Goal: Information Seeking & Learning: Learn about a topic

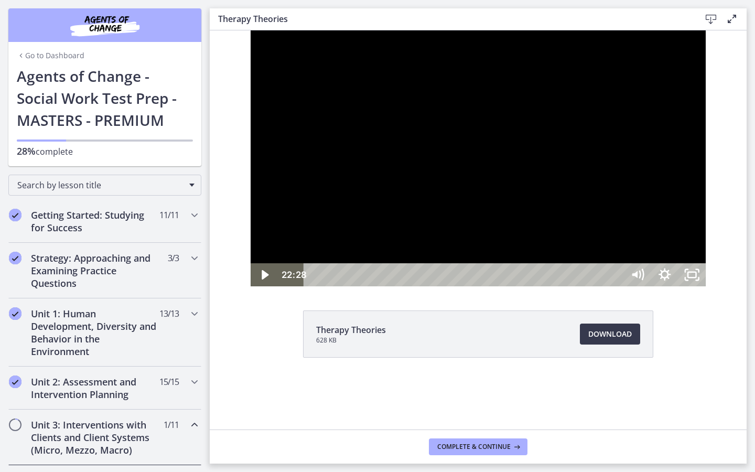
click at [689, 286] on div at bounding box center [478, 158] width 455 height 256
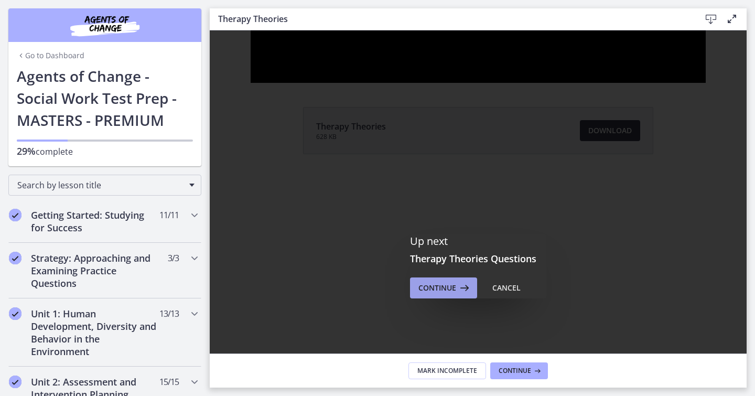
click at [437, 285] on span "Continue" at bounding box center [438, 288] width 38 height 13
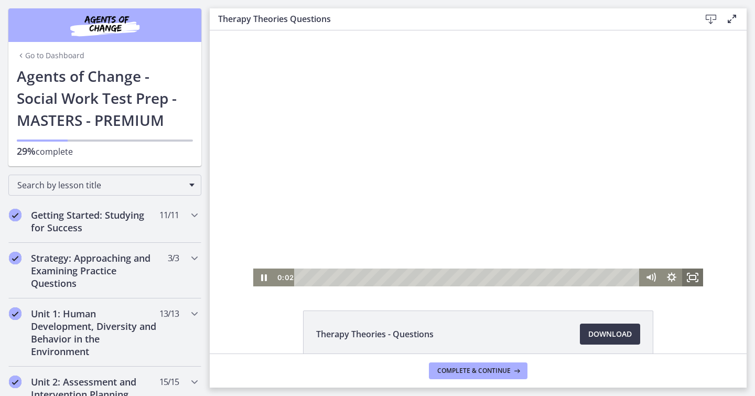
click at [690, 275] on rect "Fullscreen" at bounding box center [693, 277] width 6 height 4
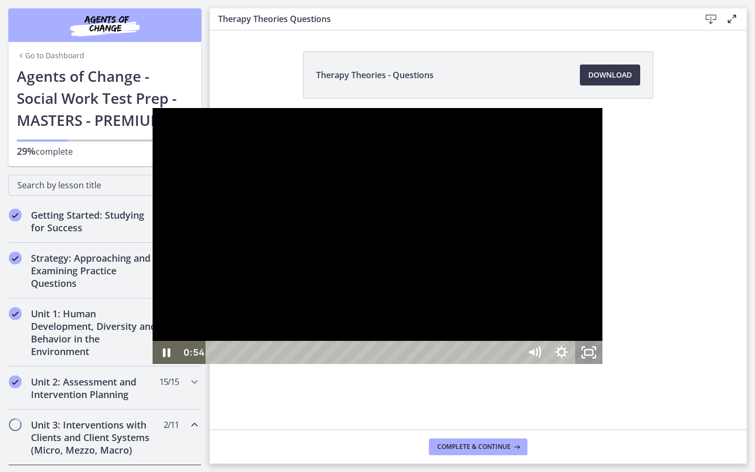
click at [603, 364] on icon "Unfullscreen" at bounding box center [588, 352] width 27 height 23
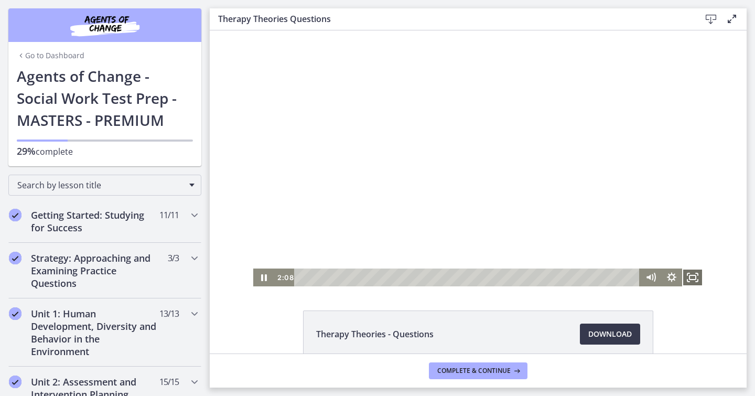
drag, startPoint x: 690, startPoint y: 274, endPoint x: 900, endPoint y: 368, distance: 229.9
click at [690, 274] on icon "Fullscreen" at bounding box center [692, 278] width 21 height 18
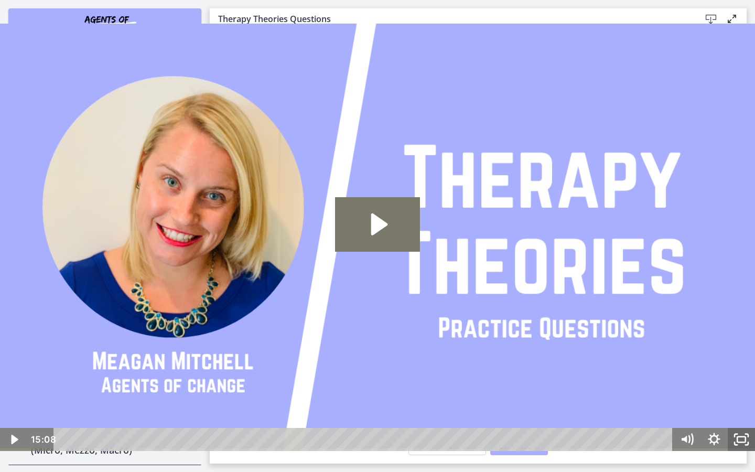
click at [745, 441] on icon "Fullscreen" at bounding box center [741, 439] width 27 height 23
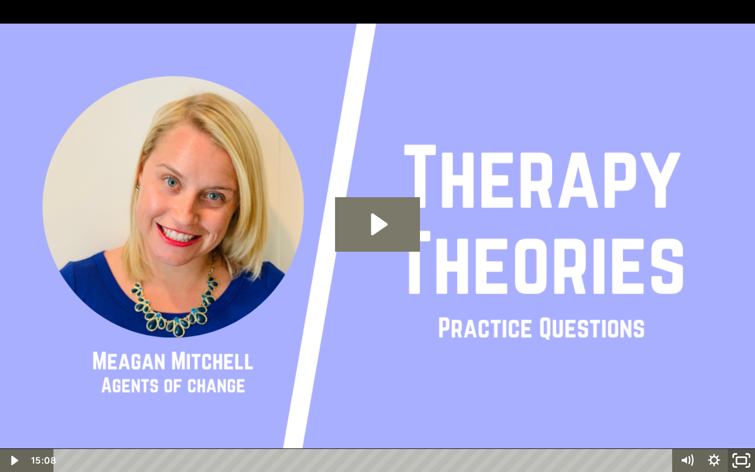
click at [740, 459] on icon "Unfullscreen" at bounding box center [741, 461] width 33 height 28
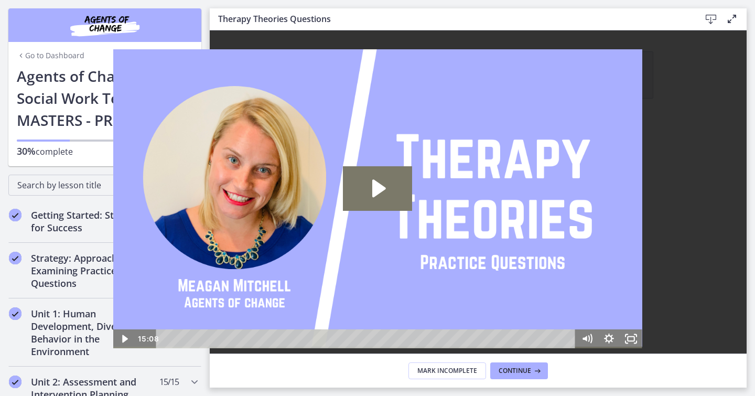
click at [446, 290] on span "Continue" at bounding box center [438, 294] width 38 height 13
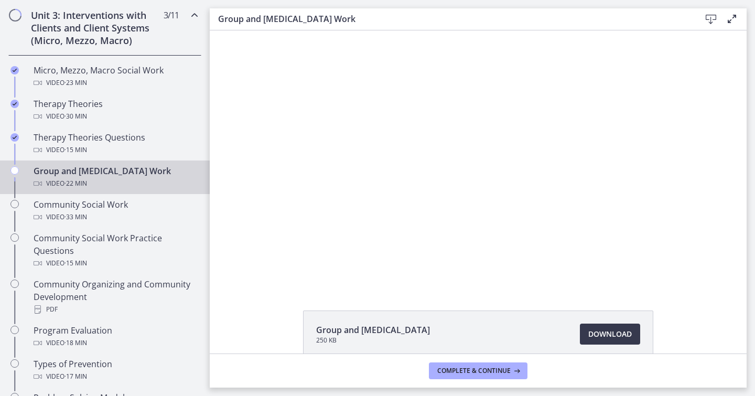
scroll to position [472, 0]
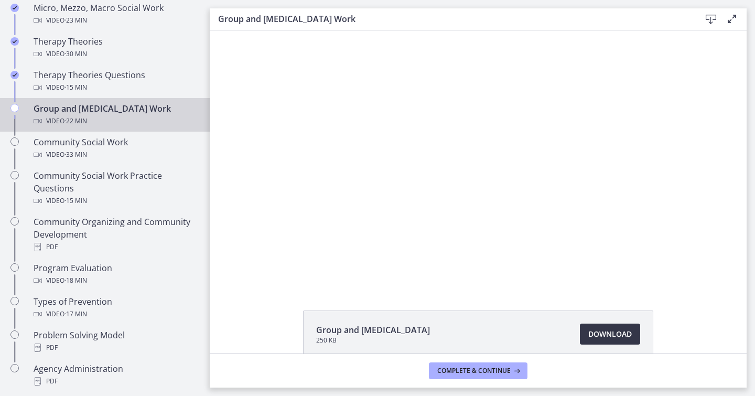
click at [607, 335] on span "Download Opens in a new window" at bounding box center [611, 334] width 44 height 13
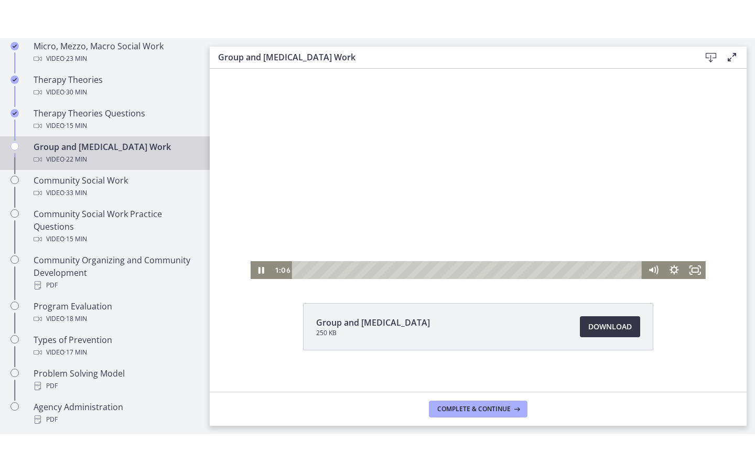
scroll to position [55, 0]
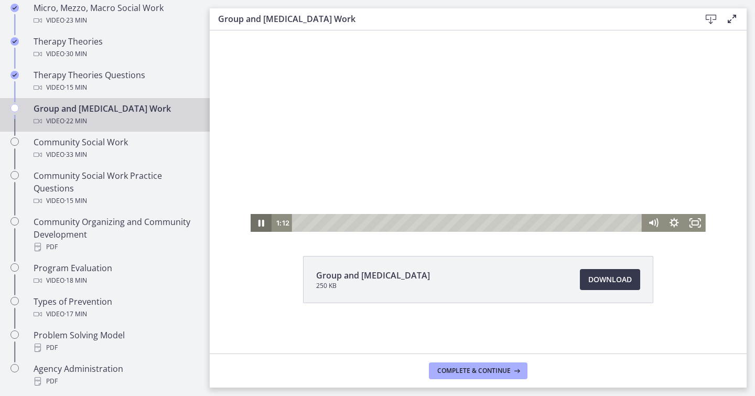
click at [259, 219] on icon "Pause" at bounding box center [261, 223] width 21 height 18
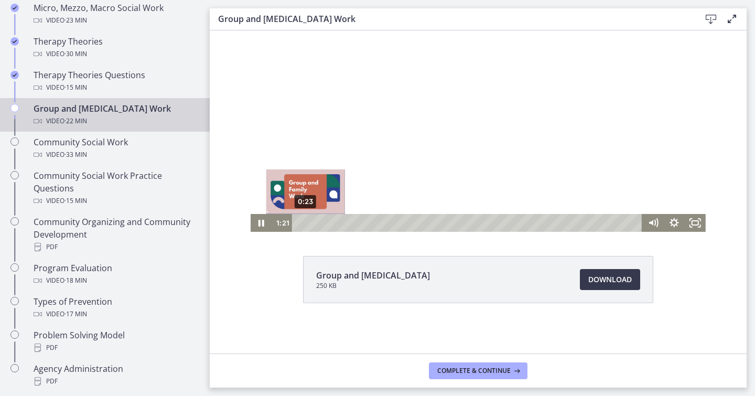
click at [302, 221] on div "0:23" at bounding box center [469, 223] width 338 height 18
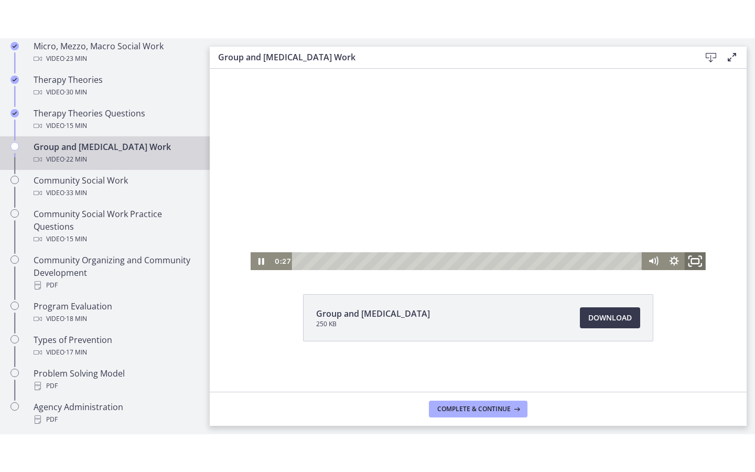
click at [691, 256] on icon "Fullscreen" at bounding box center [695, 261] width 25 height 22
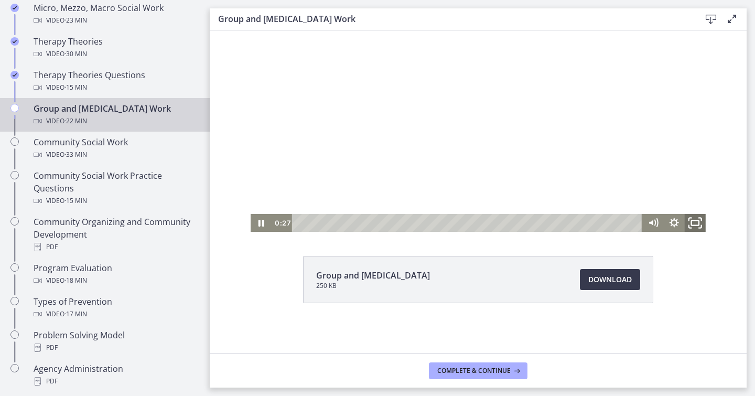
scroll to position [0, 0]
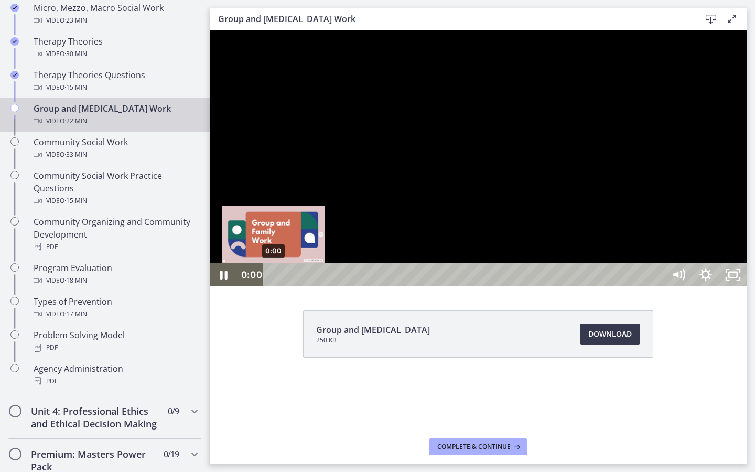
click at [274, 286] on div "0:00" at bounding box center [465, 274] width 385 height 23
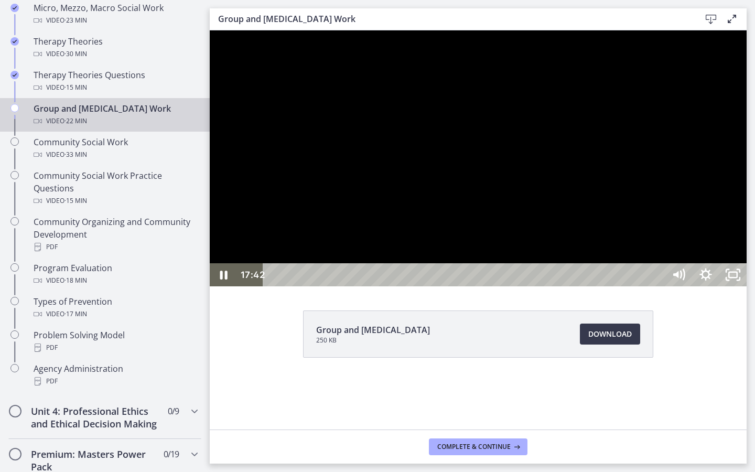
click at [643, 286] on div at bounding box center [478, 158] width 537 height 256
click at [679, 227] on div at bounding box center [478, 158] width 537 height 256
click at [747, 286] on icon "Unfullscreen" at bounding box center [733, 274] width 27 height 23
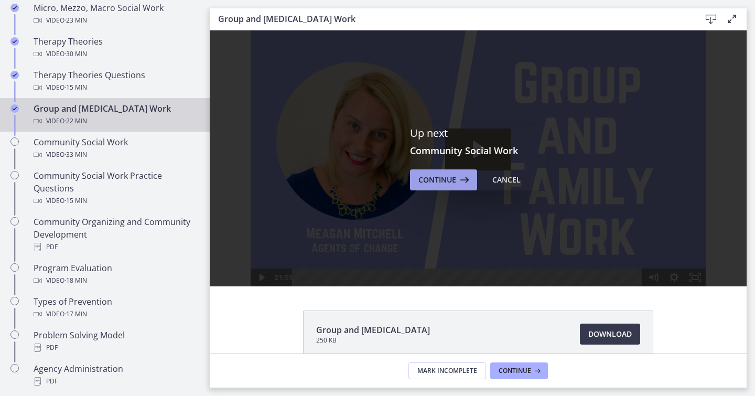
click at [439, 172] on button "Continue" at bounding box center [443, 179] width 67 height 21
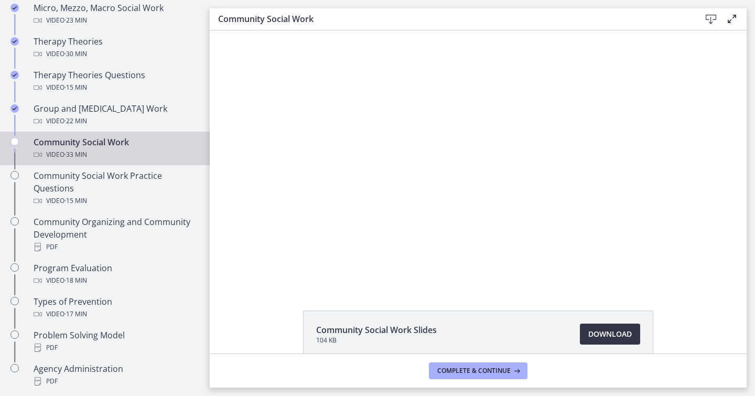
click at [600, 337] on span "Download Opens in a new window" at bounding box center [611, 334] width 44 height 13
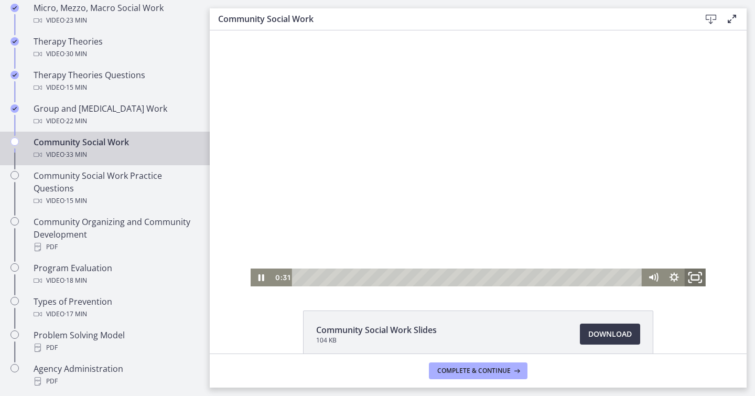
drag, startPoint x: 695, startPoint y: 277, endPoint x: 905, endPoint y: 371, distance: 230.4
click at [695, 277] on rect "Fullscreen" at bounding box center [695, 277] width 7 height 5
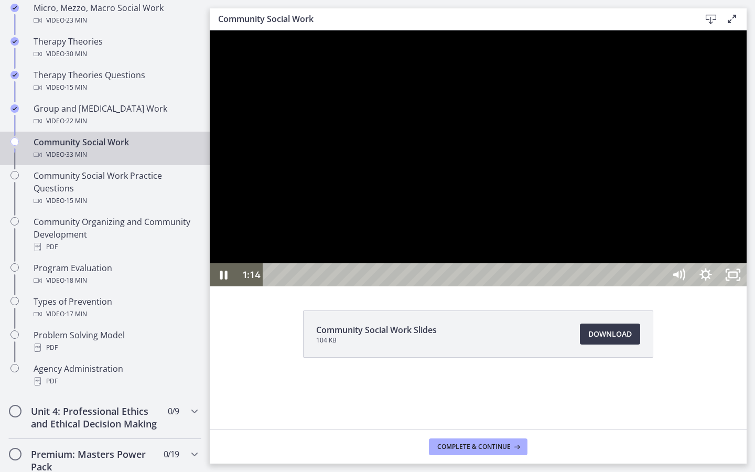
click at [351, 286] on div at bounding box center [478, 158] width 537 height 256
click at [750, 289] on icon "Unfullscreen" at bounding box center [733, 275] width 33 height 28
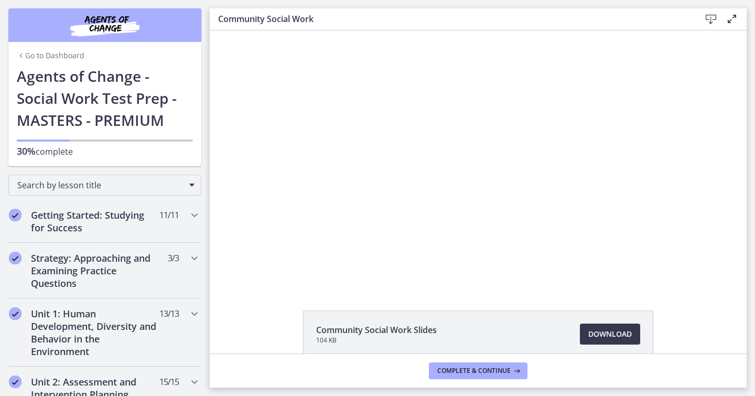
scroll to position [472, 0]
